Goal: Task Accomplishment & Management: Manage account settings

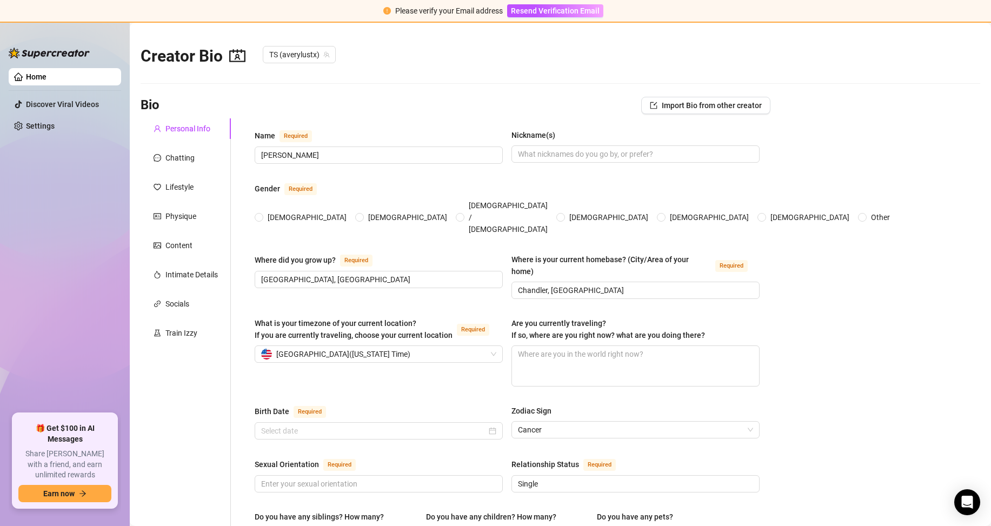
type input "[DATE]"
click at [40, 76] on link "Home" at bounding box center [36, 76] width 21 height 9
type input "[DATE]"
click at [47, 78] on link "Home" at bounding box center [36, 76] width 21 height 9
